Goal: Download file/media

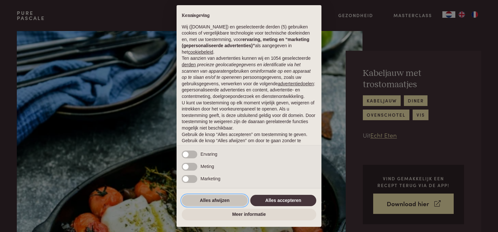
drag, startPoint x: 225, startPoint y: 198, endPoint x: 229, endPoint y: 194, distance: 6.2
click at [225, 198] on button "Alles afwijzen" at bounding box center [215, 201] width 66 height 12
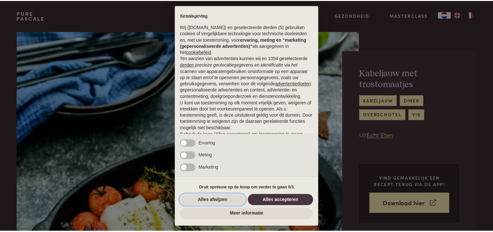
scroll to position [28, 0]
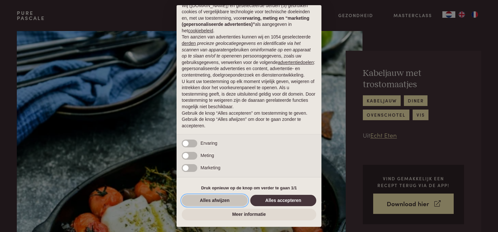
click at [206, 198] on button "Alles afwijzen" at bounding box center [215, 201] width 66 height 12
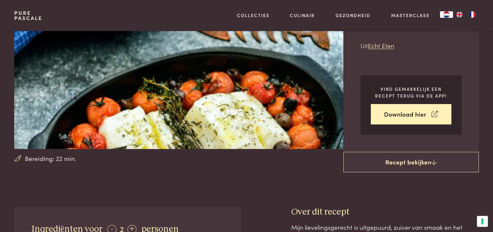
scroll to position [97, 0]
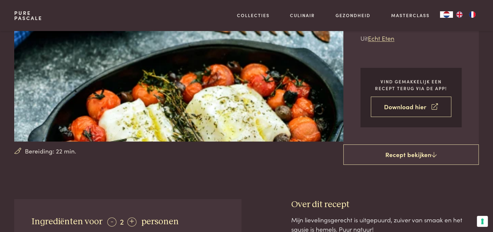
click at [398, 108] on link "Download hier" at bounding box center [411, 107] width 80 height 20
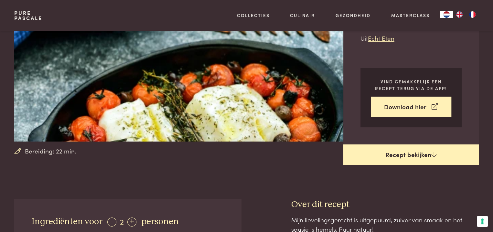
click at [414, 156] on link "Recept bekijken" at bounding box center [410, 154] width 135 height 21
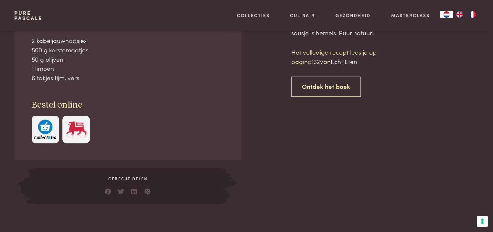
scroll to position [295, 0]
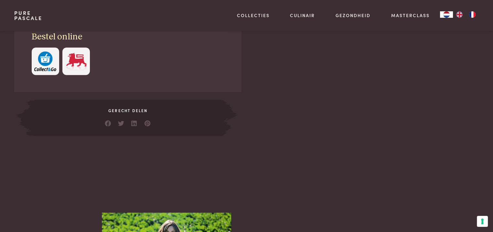
scroll to position [295, 0]
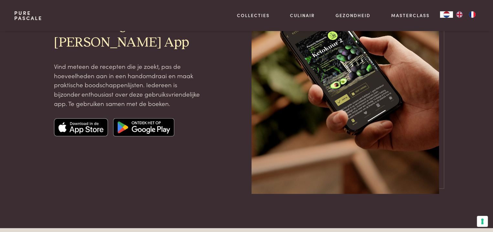
scroll to position [129, 0]
